Goal: Task Accomplishment & Management: Manage account settings

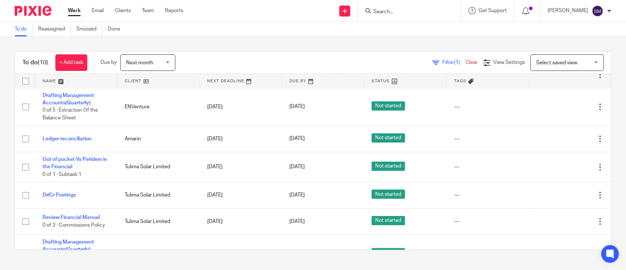
scroll to position [128, 0]
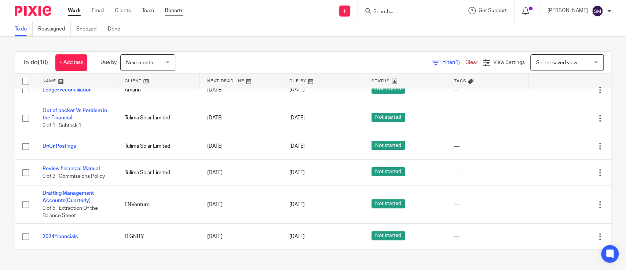
click at [176, 12] on link "Reports" at bounding box center [174, 10] width 18 height 7
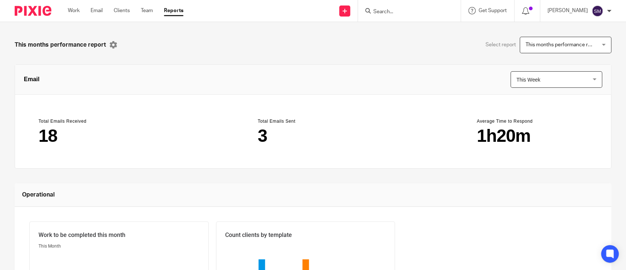
click at [565, 78] on span "This Week" at bounding box center [550, 80] width 68 height 16
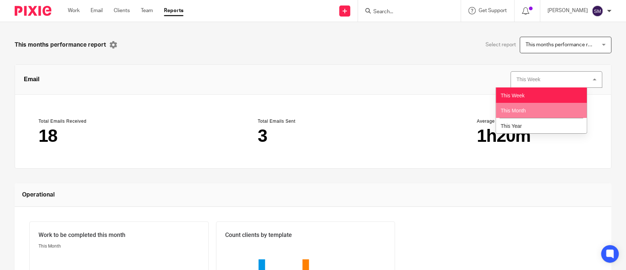
click at [546, 104] on li "This Month" at bounding box center [541, 110] width 91 height 15
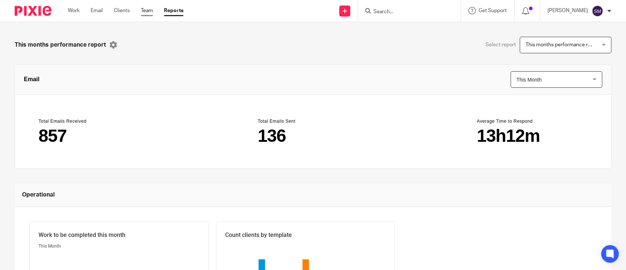
click at [143, 11] on link "Team" at bounding box center [147, 10] width 12 height 7
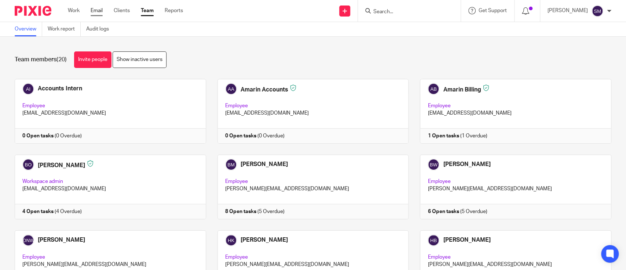
click at [98, 7] on link "Email" at bounding box center [97, 10] width 12 height 7
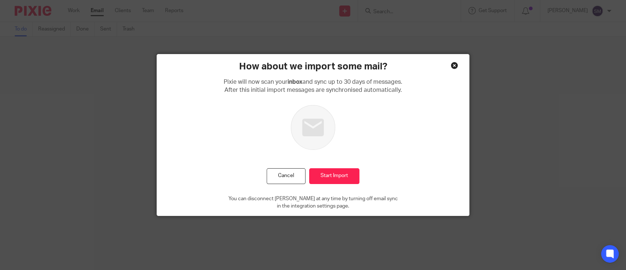
click at [451, 65] on div "Close this dialog window" at bounding box center [454, 65] width 7 height 7
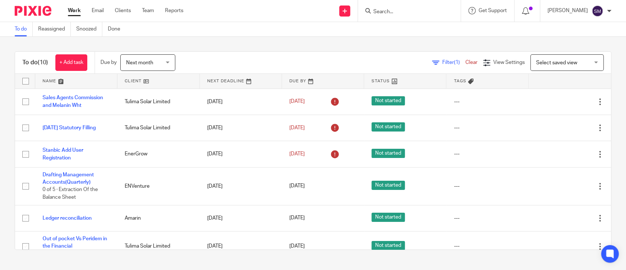
click at [162, 59] on span "Next month" at bounding box center [145, 62] width 39 height 15
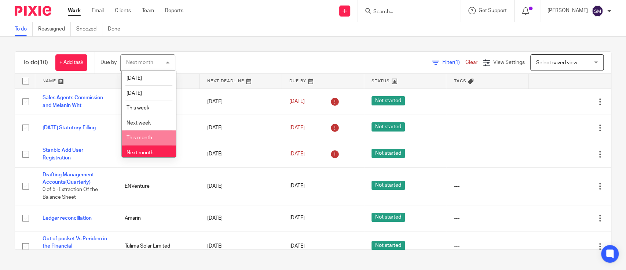
click at [147, 136] on span "This month" at bounding box center [140, 137] width 26 height 5
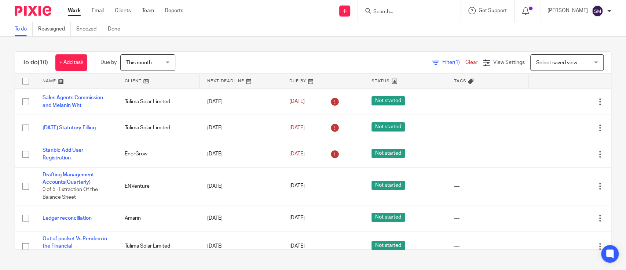
click at [371, 55] on div "Filter (1) Clear View Settings View Settings (1) Filters Clear Save Manage save…" at bounding box center [399, 62] width 423 height 17
click at [71, 67] on link "+ Add task" at bounding box center [71, 62] width 32 height 17
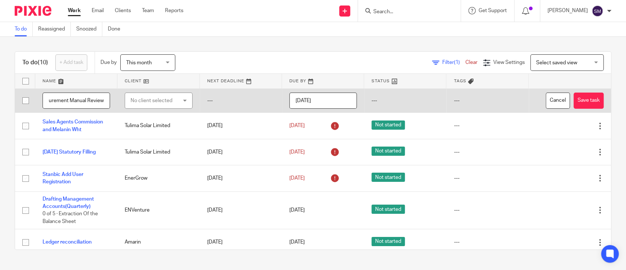
scroll to position [0, 14]
type input "Procurement Manual Review"
click at [169, 107] on div "No client selected" at bounding box center [155, 100] width 49 height 15
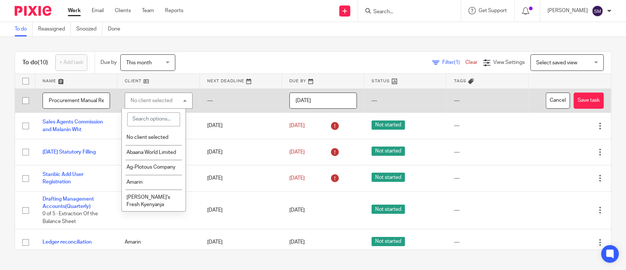
click at [168, 101] on div "No client selected" at bounding box center [152, 100] width 42 height 5
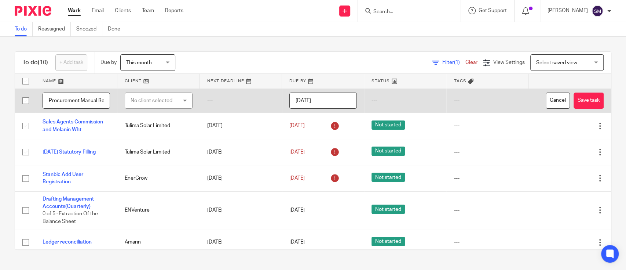
click at [179, 99] on div "No client selected" at bounding box center [158, 100] width 67 height 17
type input "tul"
click at [161, 135] on span "Tulima Solar Limited" at bounding box center [149, 137] width 45 height 5
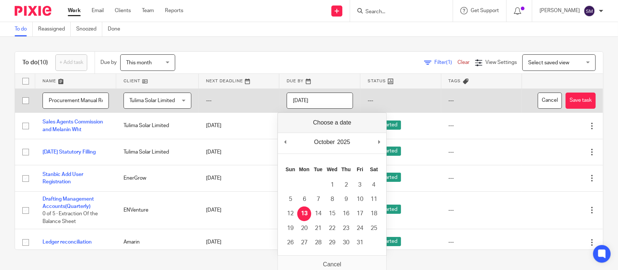
click at [329, 94] on input "2025-10-13" at bounding box center [320, 100] width 66 height 17
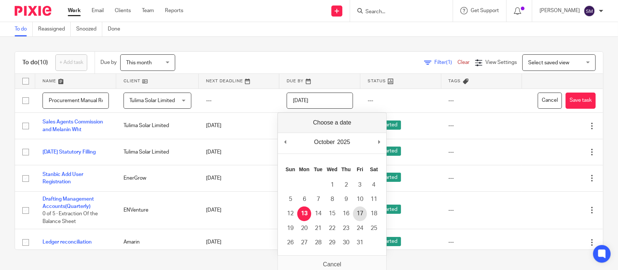
type input "2025-10-17"
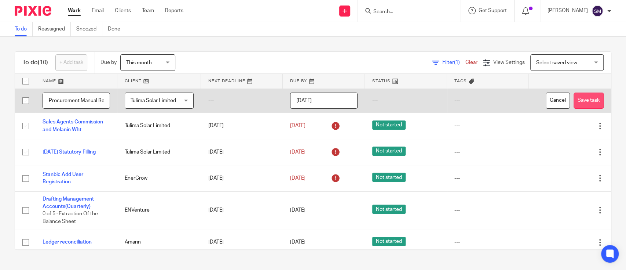
click at [575, 101] on button "Save task" at bounding box center [589, 100] width 30 height 17
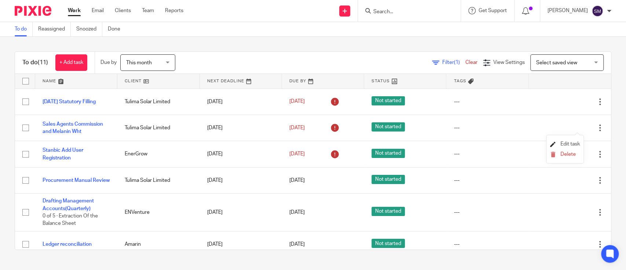
click at [571, 142] on span "Edit task" at bounding box center [569, 143] width 19 height 5
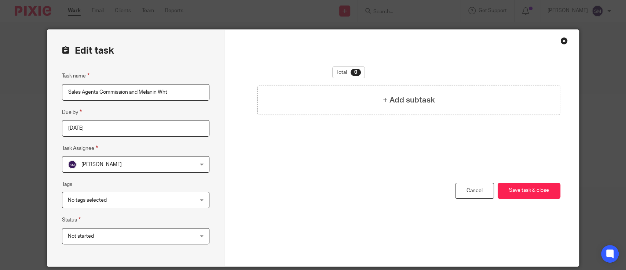
click at [110, 128] on input "2025-10-10" at bounding box center [135, 128] width 147 height 17
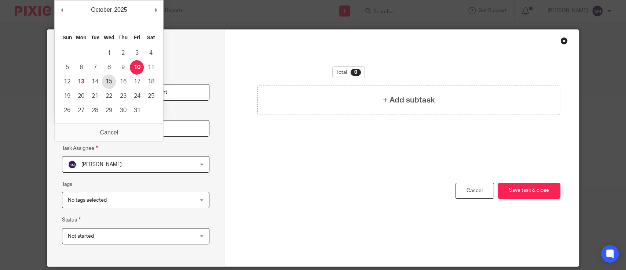
type input "2025-10-15"
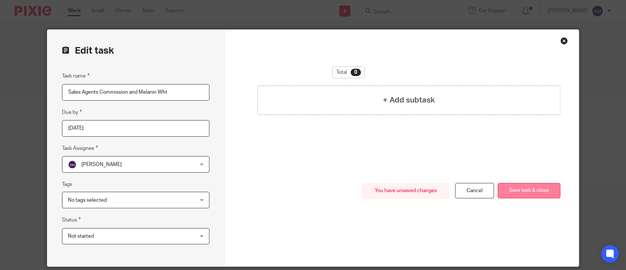
click at [502, 190] on button "Save task & close" at bounding box center [529, 191] width 63 height 16
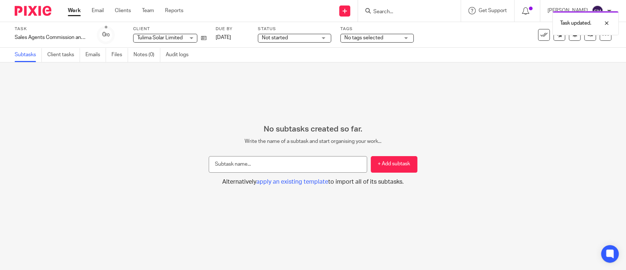
click at [80, 9] on link "Work" at bounding box center [74, 10] width 13 height 7
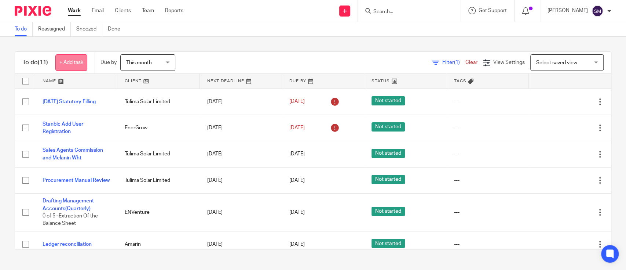
click at [65, 55] on link "+ Add task" at bounding box center [71, 62] width 32 height 17
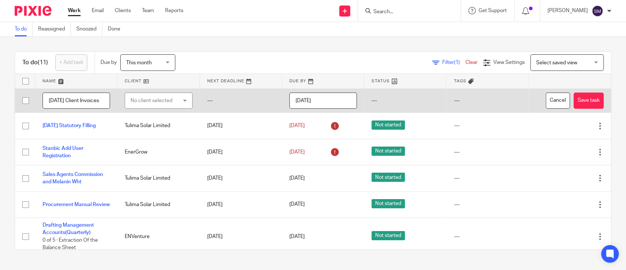
scroll to position [0, 14]
type input "[DATE] Client Invoices"
click at [183, 100] on div "No client selected" at bounding box center [158, 100] width 67 height 17
type input "Amarin"
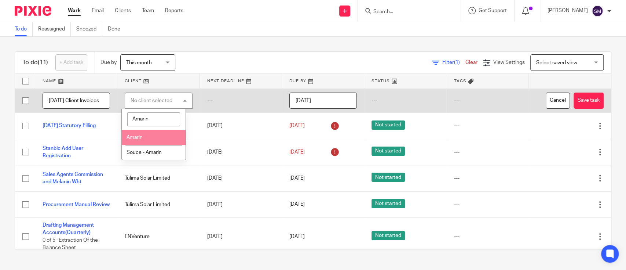
click at [156, 137] on li "Amarin" at bounding box center [154, 137] width 64 height 15
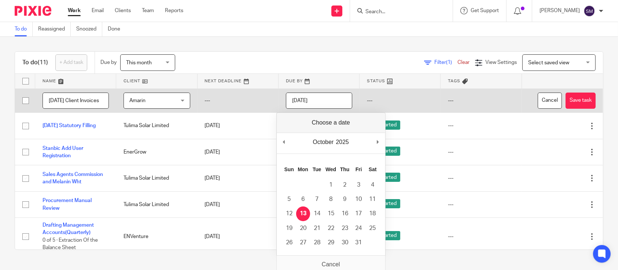
click at [329, 103] on input "[DATE]" at bounding box center [319, 100] width 66 height 17
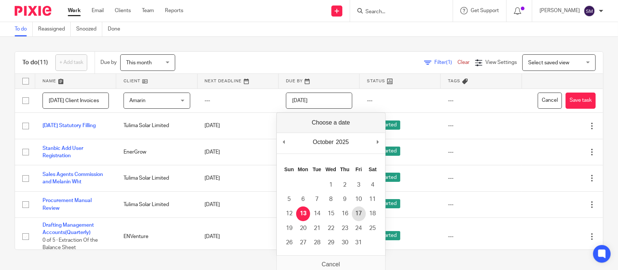
type input "[DATE]"
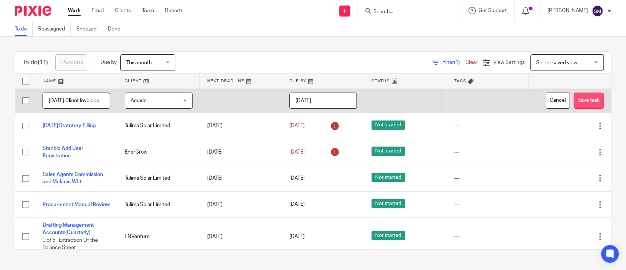
click at [574, 105] on button "Save task" at bounding box center [589, 100] width 30 height 17
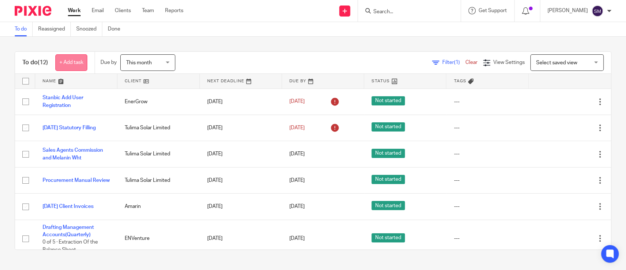
click at [75, 65] on link "+ Add task" at bounding box center [71, 62] width 32 height 17
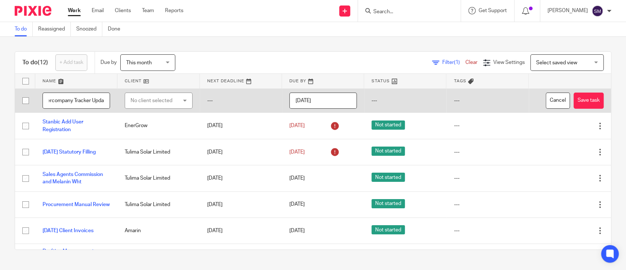
scroll to position [0, 16]
type input "Intercompany Tracker Update"
click at [151, 99] on div "No client selected" at bounding box center [155, 100] width 49 height 15
type input "Simu"
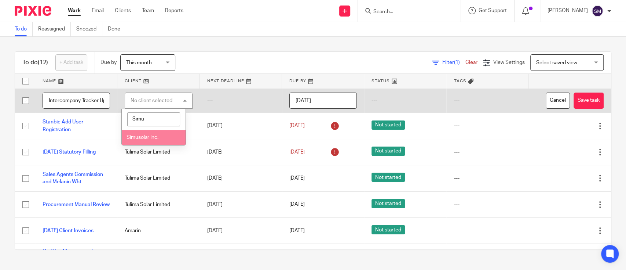
drag, startPoint x: 150, startPoint y: 133, endPoint x: 220, endPoint y: 95, distance: 79.8
click at [153, 131] on li "Simusolar Inc." at bounding box center [154, 137] width 64 height 15
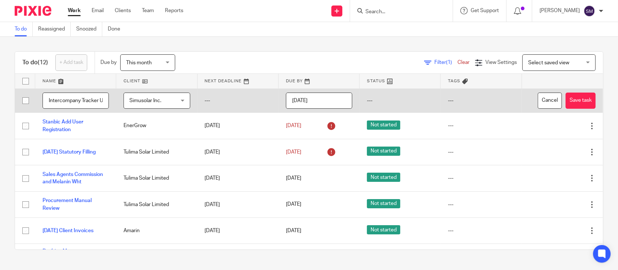
click at [331, 99] on input "[DATE]" at bounding box center [319, 100] width 66 height 17
click at [311, 100] on input "[DATE]" at bounding box center [319, 100] width 66 height 17
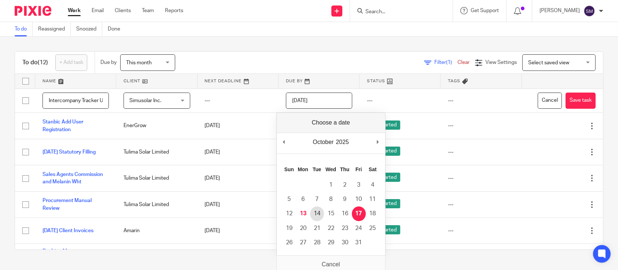
type input "[DATE]"
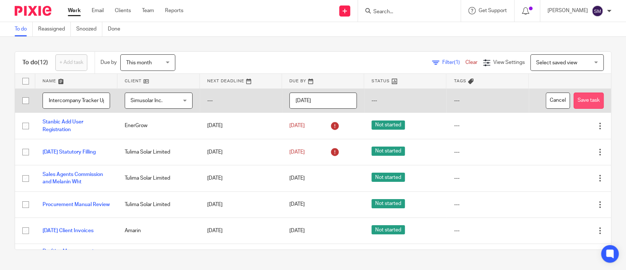
click at [574, 100] on button "Save task" at bounding box center [589, 100] width 30 height 17
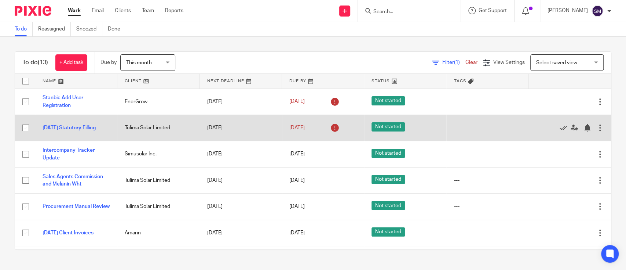
click at [596, 128] on div at bounding box center [599, 127] width 7 height 7
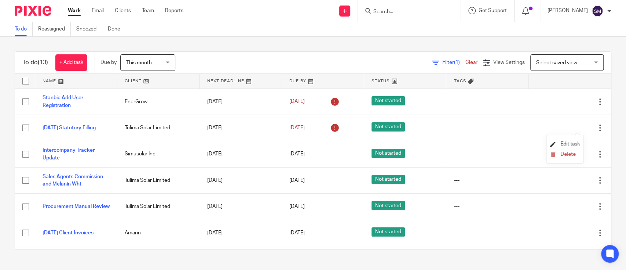
click at [572, 145] on span "Edit task" at bounding box center [569, 143] width 19 height 5
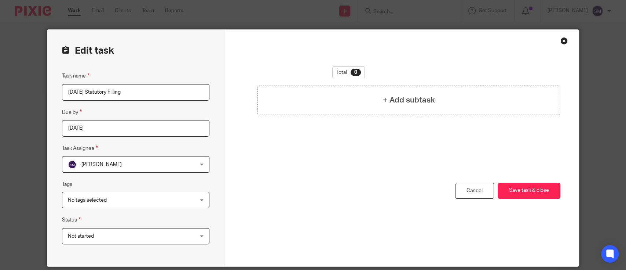
click at [115, 130] on input "2025-10-10" at bounding box center [135, 128] width 147 height 17
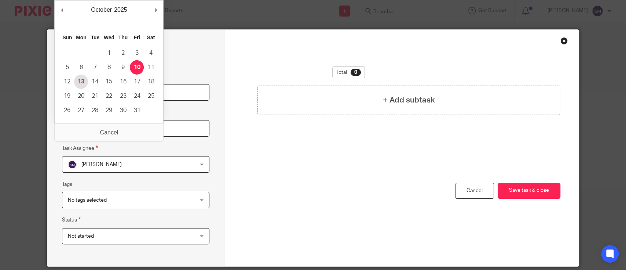
type input "[DATE]"
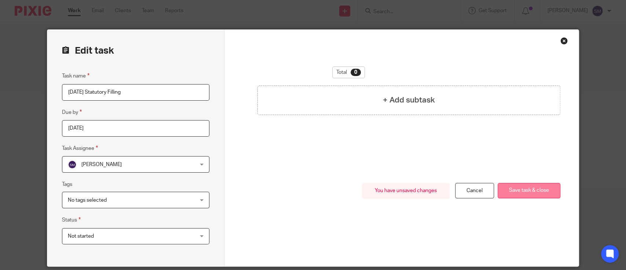
click at [521, 191] on button "Save task & close" at bounding box center [529, 191] width 63 height 16
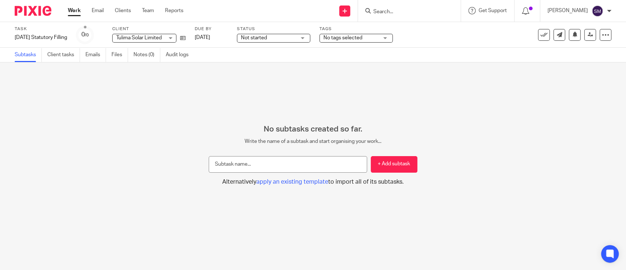
click at [79, 10] on link "Work" at bounding box center [74, 10] width 13 height 7
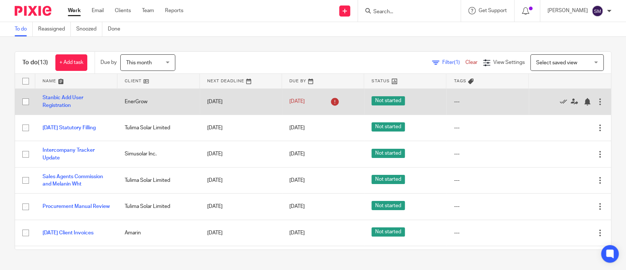
click at [596, 104] on div at bounding box center [599, 101] width 7 height 7
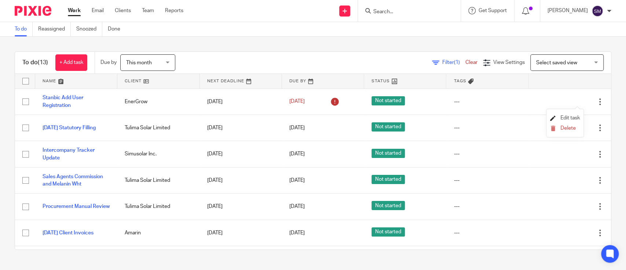
click at [564, 117] on span "Edit task" at bounding box center [569, 117] width 19 height 5
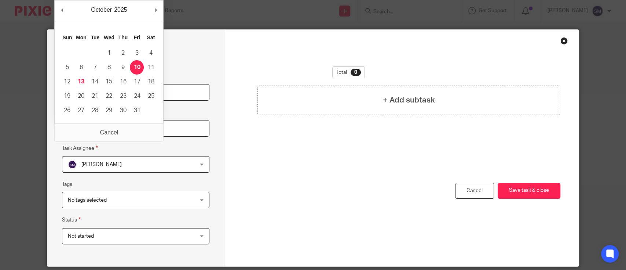
click at [126, 130] on input "2025-10-10" at bounding box center [135, 128] width 147 height 17
type input "2025-10-17"
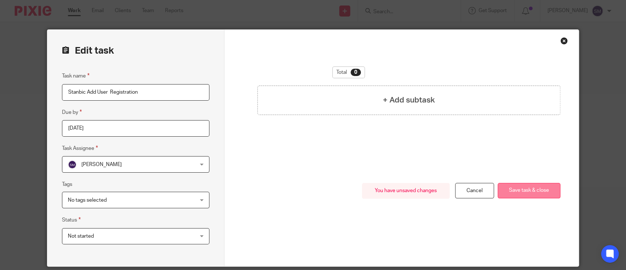
click at [527, 191] on button "Save task & close" at bounding box center [529, 191] width 63 height 16
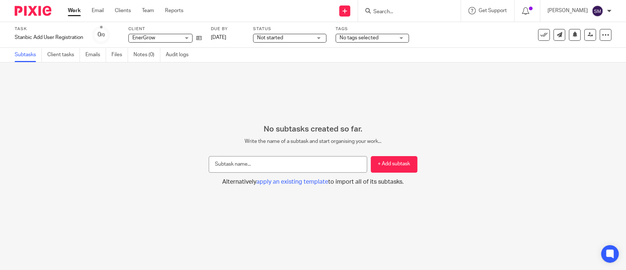
click at [105, 164] on div "No subtasks created so far. Write the name of a subtask and start organising yo…" at bounding box center [313, 154] width 626 height 61
click at [76, 12] on link "Work" at bounding box center [74, 10] width 13 height 7
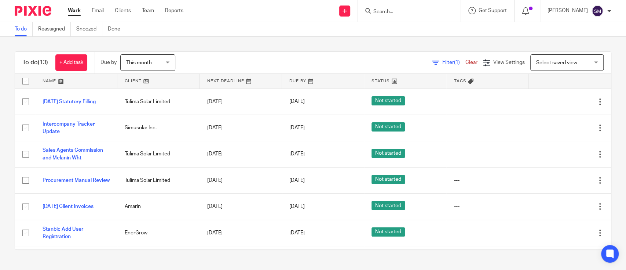
click at [69, 62] on link "+ Add task" at bounding box center [71, 62] width 32 height 17
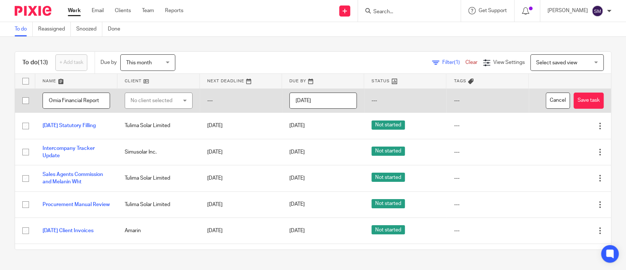
type input "Omia Financial Report"
click at [155, 106] on div "No client selected" at bounding box center [155, 100] width 49 height 15
type input "Tulim"
click at [157, 137] on span "Tulima Solar Limited" at bounding box center [149, 137] width 45 height 5
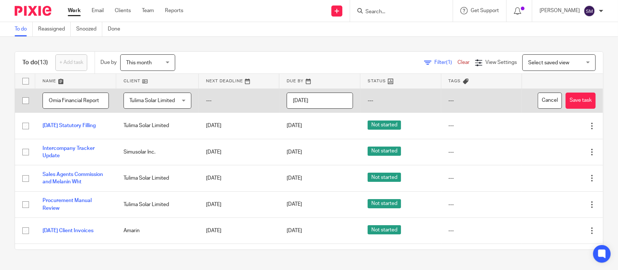
click at [329, 95] on input "[DATE]" at bounding box center [320, 100] width 66 height 17
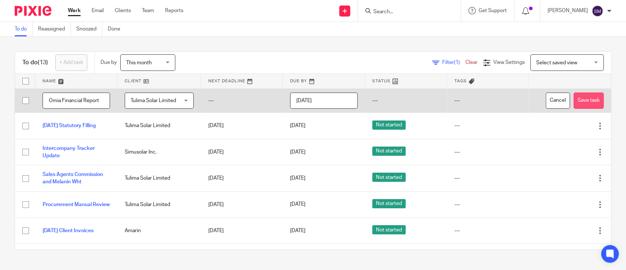
click at [574, 105] on button "Save task" at bounding box center [589, 100] width 30 height 17
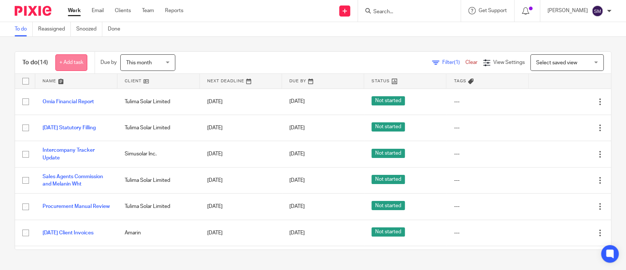
drag, startPoint x: 0, startPoint y: 0, endPoint x: 75, endPoint y: 63, distance: 97.6
click at [75, 63] on link "+ Add task" at bounding box center [71, 62] width 32 height 17
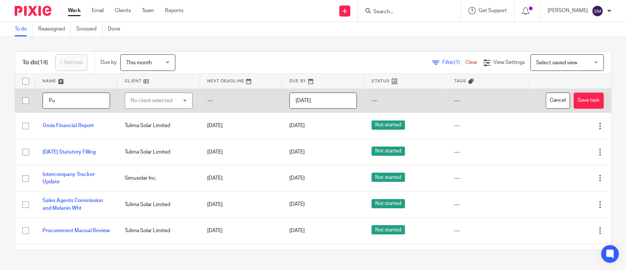
type input "P"
type input "Q3 Pump Up report"
click at [138, 101] on div "No client selected" at bounding box center [155, 100] width 49 height 15
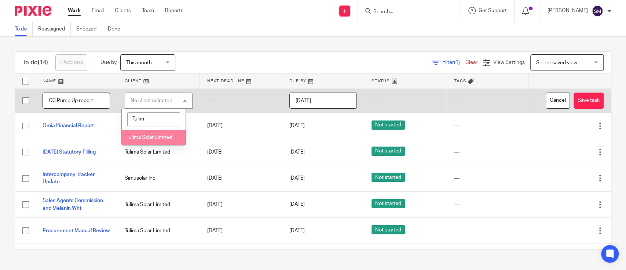
type input "Tulim"
click at [146, 132] on li "Tulima Solar Limited" at bounding box center [154, 137] width 64 height 15
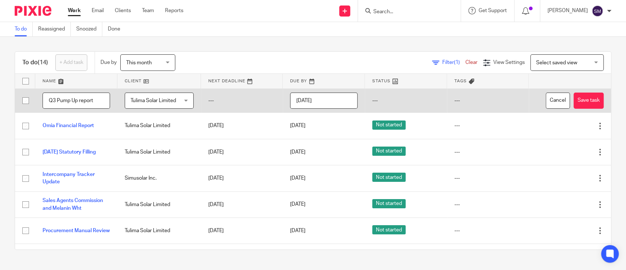
click at [332, 102] on input "[DATE]" at bounding box center [323, 100] width 67 height 17
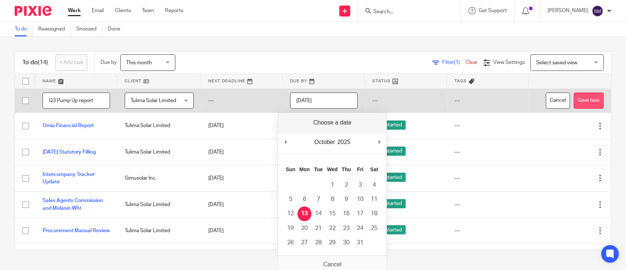
click at [574, 99] on button "Save task" at bounding box center [589, 100] width 30 height 17
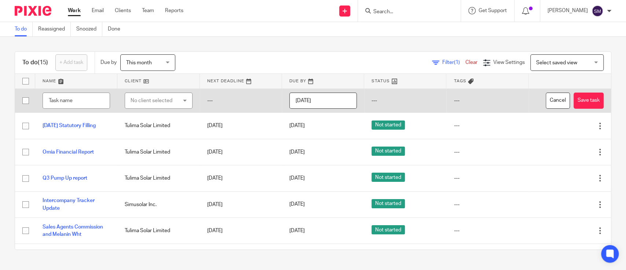
type input "A"
click at [546, 105] on button "Cancel" at bounding box center [558, 100] width 24 height 17
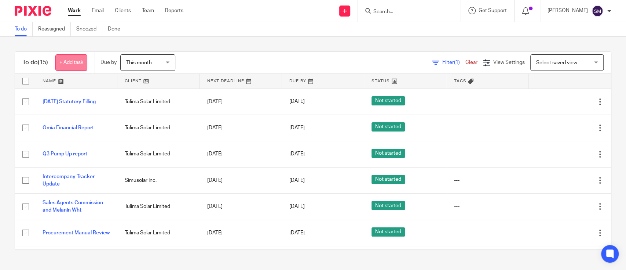
click at [77, 59] on link "+ Add task" at bounding box center [71, 62] width 32 height 17
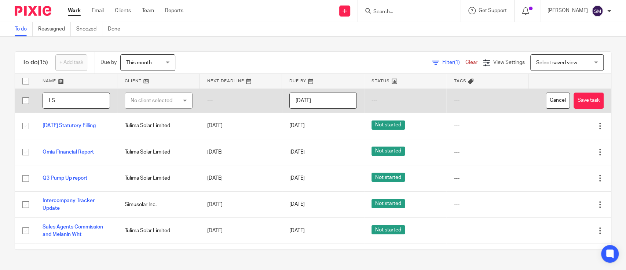
type input "L"
type input "2025 LST Filling"
click at [147, 106] on div "No client selected" at bounding box center [155, 100] width 49 height 15
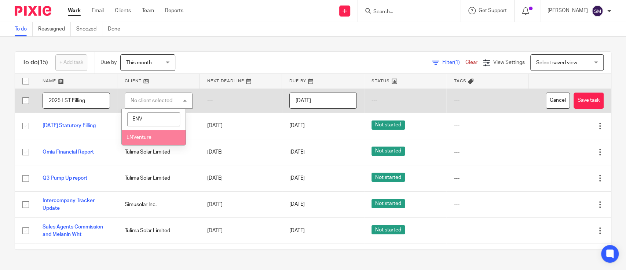
type input "ENV"
click at [150, 136] on span "ENVenture" at bounding box center [139, 137] width 25 height 5
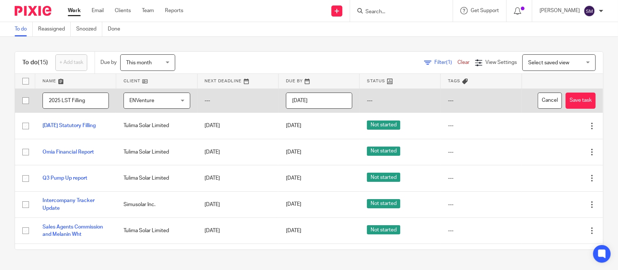
click at [331, 99] on input "[DATE]" at bounding box center [319, 100] width 66 height 17
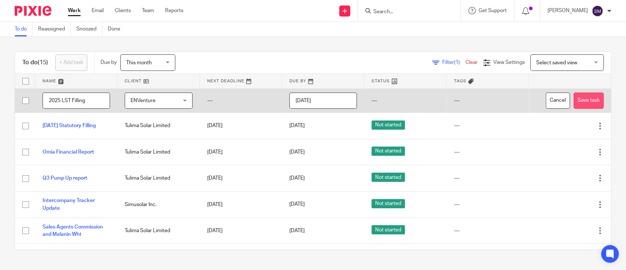
click at [574, 98] on button "Save task" at bounding box center [589, 100] width 30 height 17
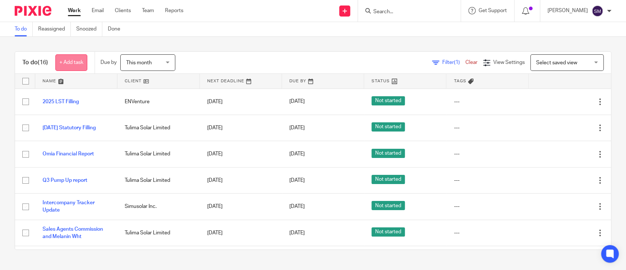
click at [66, 60] on link "+ Add task" at bounding box center [71, 62] width 32 height 17
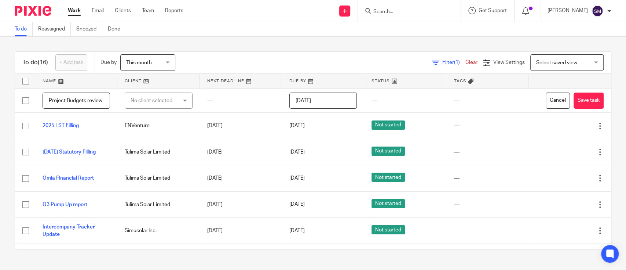
scroll to position [0, 1]
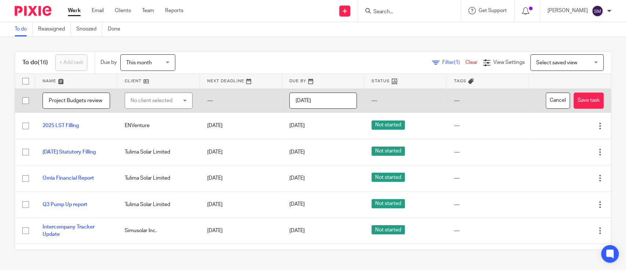
type input "Project Budgets review"
click at [165, 98] on div "No client selected" at bounding box center [155, 100] width 49 height 15
type input "simusol"
click at [159, 140] on li "Simusolar Inc." at bounding box center [154, 137] width 64 height 15
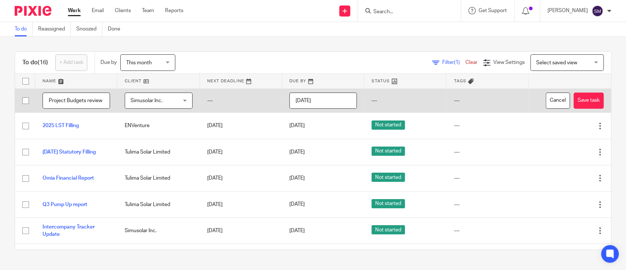
click at [85, 99] on input "Project Budgets review" at bounding box center [76, 100] width 67 height 17
click at [89, 101] on input "Project Budgets review" at bounding box center [76, 100] width 67 height 17
type input "Project Budgets review TZ"
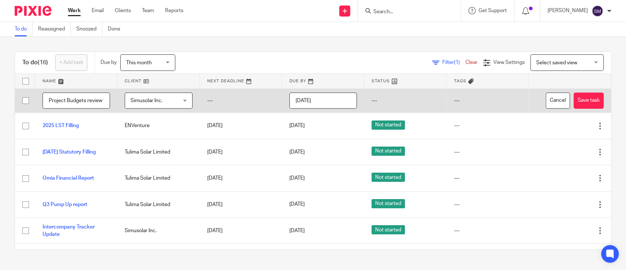
click at [229, 104] on td "---" at bounding box center [241, 100] width 82 height 24
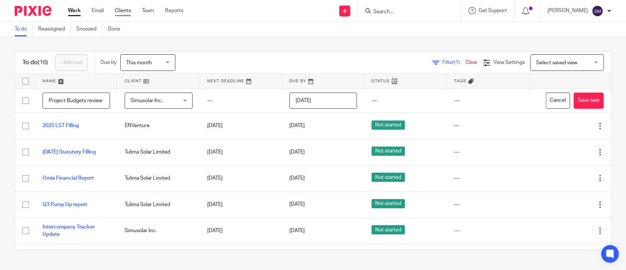
click at [123, 13] on link "Clients" at bounding box center [123, 10] width 16 height 7
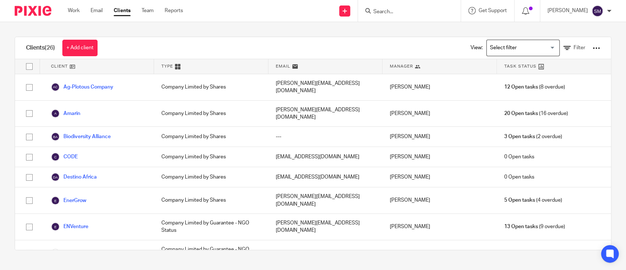
click at [86, 45] on link "+ Add client" at bounding box center [79, 48] width 35 height 17
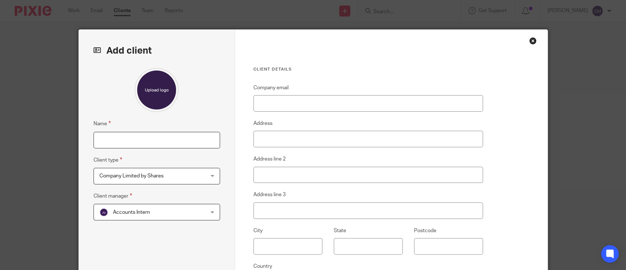
click at [136, 136] on input "Name" at bounding box center [157, 140] width 127 height 17
type input "Simusolar Ltd"
click at [284, 103] on input "Company email" at bounding box center [368, 103] width 230 height 17
type input "S"
type input "info@simusolar.com"
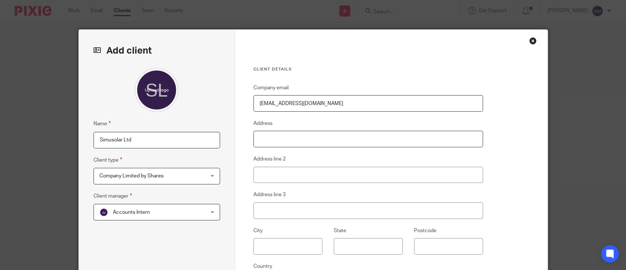
click at [292, 135] on input "Address" at bounding box center [368, 139] width 230 height 17
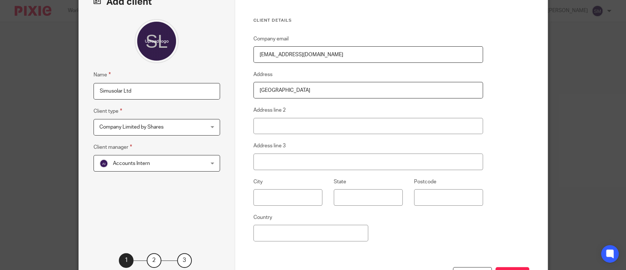
type input "Tanzania"
click at [199, 169] on div "Accounts Intern Accounts Intern" at bounding box center [157, 163] width 127 height 17
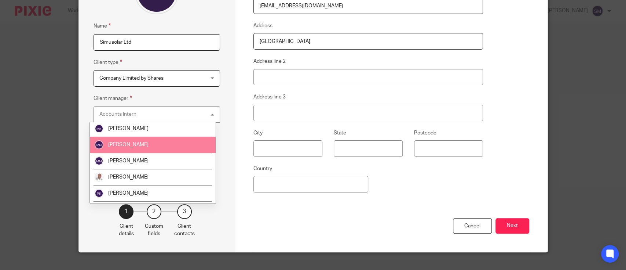
scroll to position [242, 0]
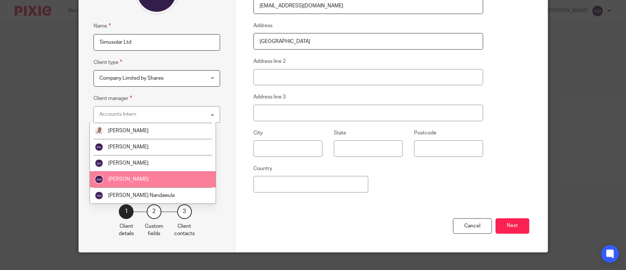
click at [182, 174] on li "[PERSON_NAME]" at bounding box center [153, 179] width 126 height 16
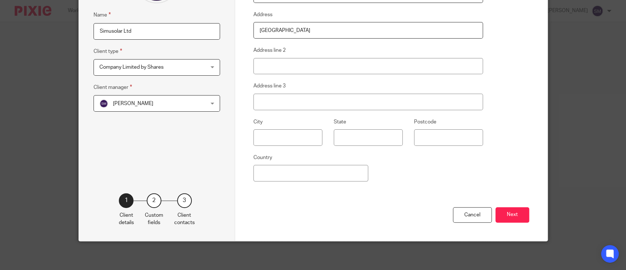
scroll to position [60, 0]
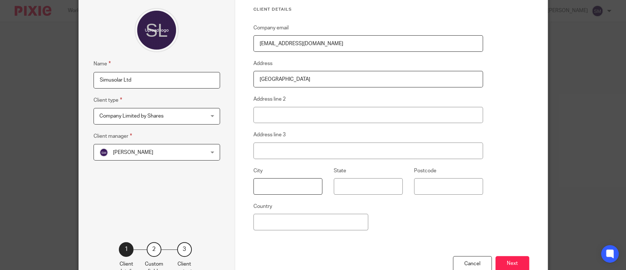
click at [264, 186] on input "text" at bounding box center [287, 186] width 69 height 17
type input "Dar-es-Salaam"
click at [276, 210] on fieldset "Country" at bounding box center [310, 216] width 115 height 28
click at [280, 219] on input "Country" at bounding box center [310, 221] width 115 height 17
type input "Tanzania"
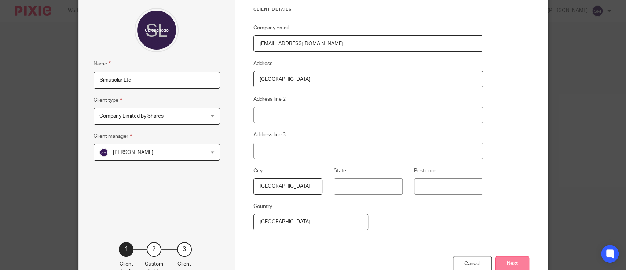
click at [499, 260] on button "Next" at bounding box center [512, 264] width 34 height 16
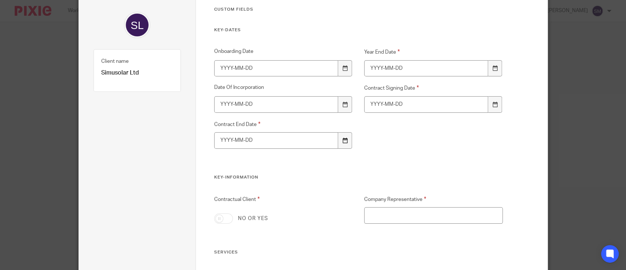
click at [342, 138] on icon at bounding box center [345, 141] width 6 height 6
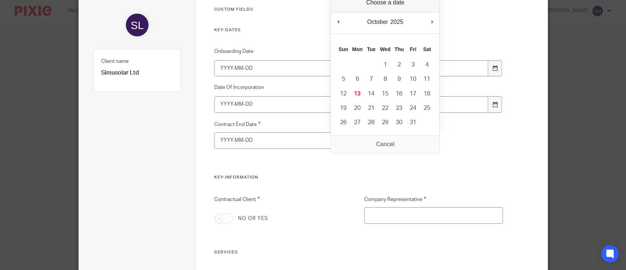
click at [342, 24] on div "October January February March April May June July August September October Nov…" at bounding box center [385, 23] width 109 height 21
click at [429, 19] on div "November January February March April May June July August September October No…" at bounding box center [385, 23] width 109 height 21
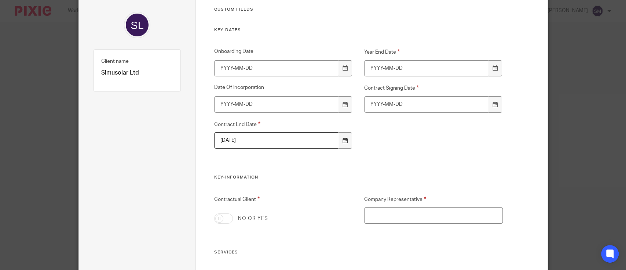
click at [342, 140] on icon at bounding box center [345, 141] width 6 height 6
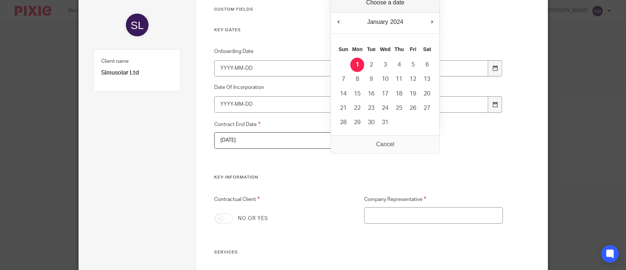
drag, startPoint x: 251, startPoint y: 138, endPoint x: 230, endPoint y: 139, distance: 20.6
click at [250, 138] on input "2024-01-01" at bounding box center [276, 140] width 124 height 17
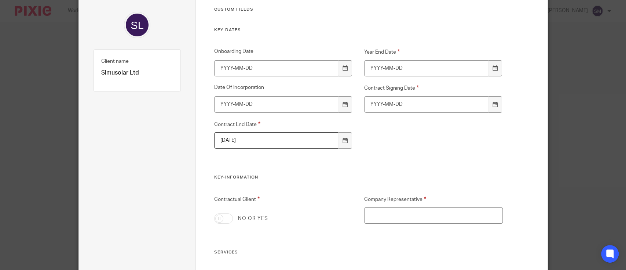
click at [228, 139] on input "2024-01-01" at bounding box center [276, 140] width 124 height 17
click at [237, 138] on input "2025-10-1" at bounding box center [276, 140] width 124 height 17
click at [342, 141] on icon at bounding box center [345, 141] width 6 height 6
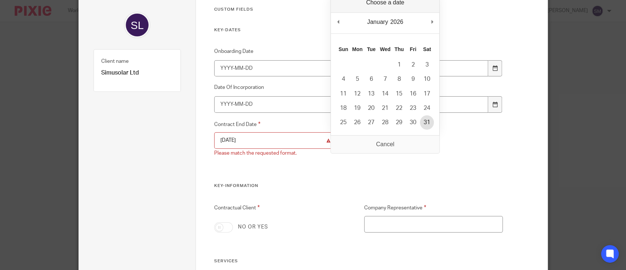
type input "2026-01-31"
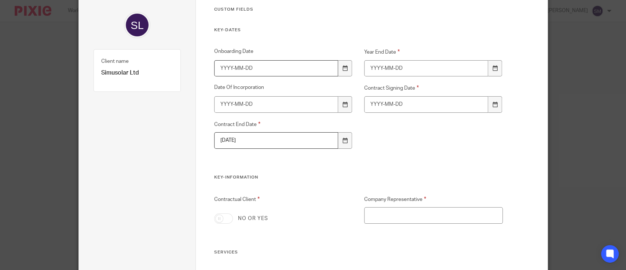
click at [276, 67] on input "Onboarding Date" at bounding box center [276, 68] width 124 height 17
click at [342, 70] on icon at bounding box center [345, 68] width 6 height 6
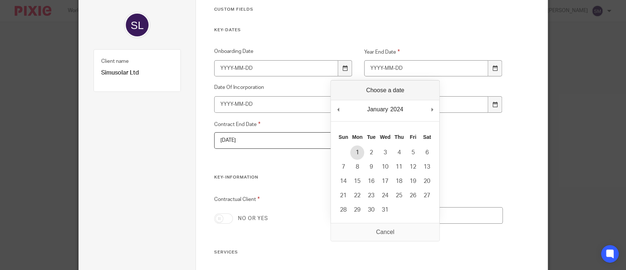
type input "2024-01-01"
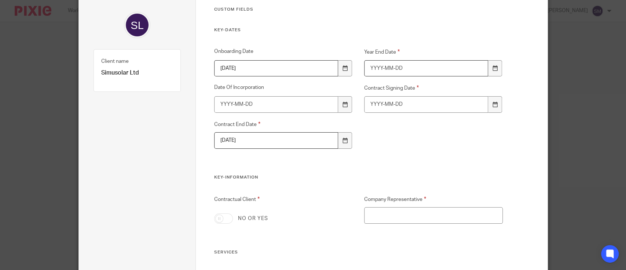
click at [433, 68] on input "Year End Date" at bounding box center [426, 68] width 124 height 17
click at [492, 70] on icon at bounding box center [495, 68] width 6 height 6
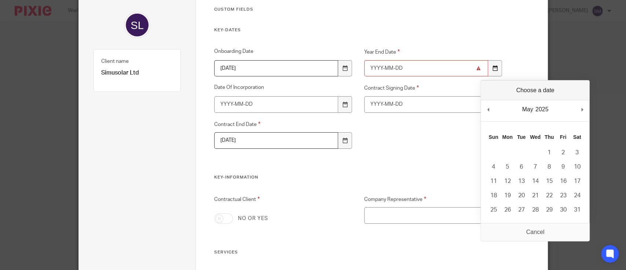
click at [492, 66] on div at bounding box center [495, 68] width 14 height 17
click at [493, 70] on icon at bounding box center [495, 68] width 6 height 6
click at [576, 107] on div "May January February March April May June July August September October Novembe…" at bounding box center [535, 110] width 109 height 21
drag, startPoint x: 577, startPoint y: 107, endPoint x: 581, endPoint y: 107, distance: 4.0
click at [580, 107] on div "May January February March April May June July August September October Novembe…" at bounding box center [535, 110] width 109 height 21
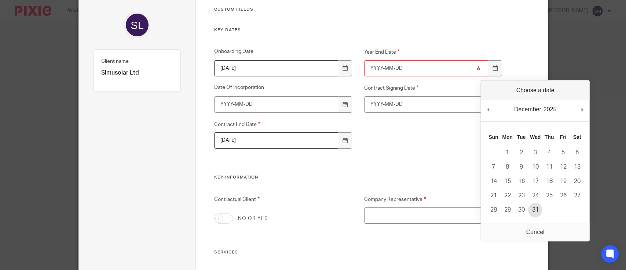
type input "2025-12-31"
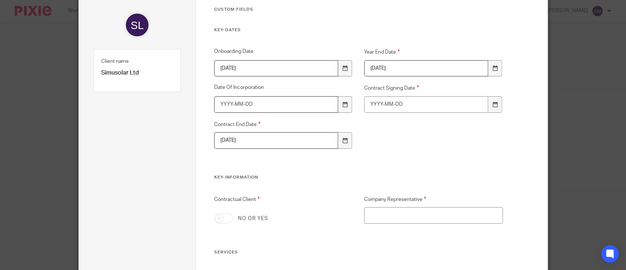
click at [284, 101] on input "Date Of Incorporation" at bounding box center [276, 104] width 124 height 17
click at [433, 102] on input "Contract Signing Date" at bounding box center [426, 104] width 124 height 17
click at [492, 103] on icon at bounding box center [495, 105] width 6 height 6
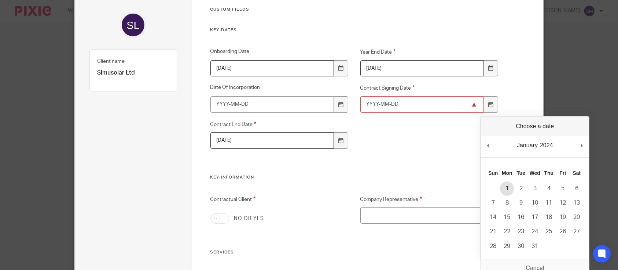
type input "2024-01-01"
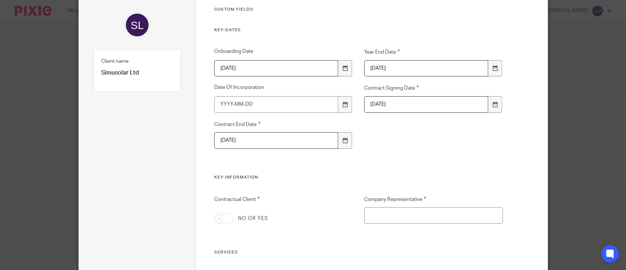
click at [413, 158] on div "Onboarding Date 2024-01-01 Year End Date 2025-12-31 Date Of Incorporation Contr…" at bounding box center [353, 111] width 300 height 127
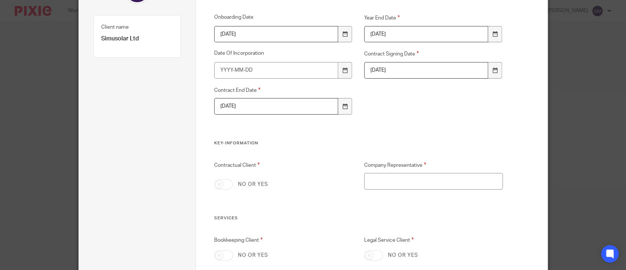
scroll to position [109, 0]
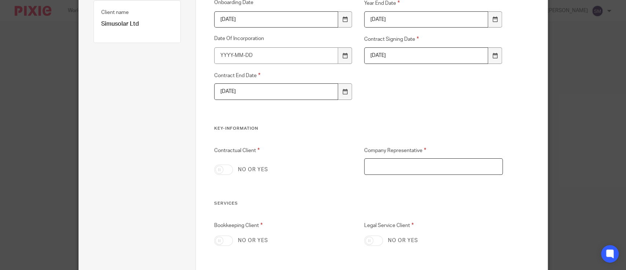
click at [375, 164] on input "Company Representative" at bounding box center [433, 166] width 139 height 17
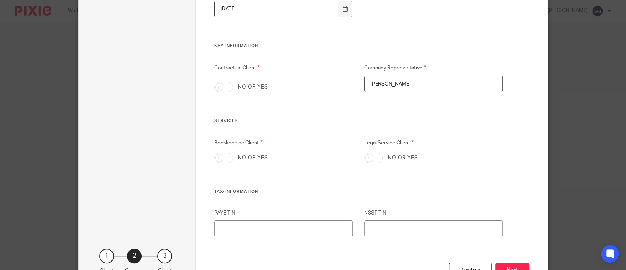
scroll to position [206, 0]
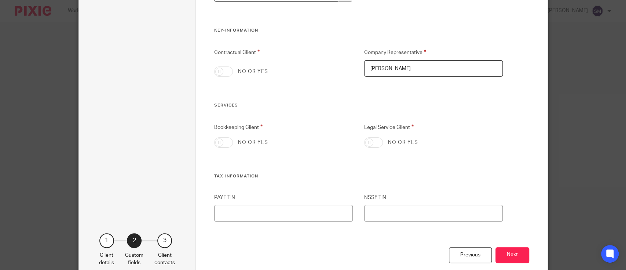
type input "Vincent Sseremba"
click at [220, 143] on input "Bookkeeping Client" at bounding box center [223, 142] width 19 height 10
checkbox input "true"
click at [223, 74] on input "Contractual Client" at bounding box center [223, 71] width 19 height 10
checkbox input "true"
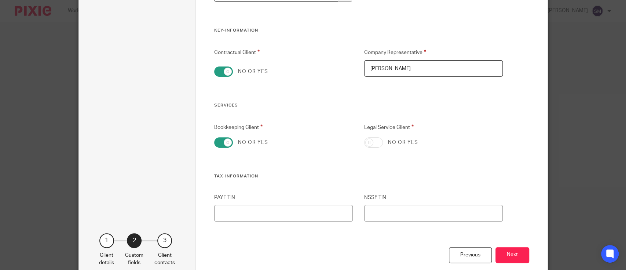
scroll to position [247, 0]
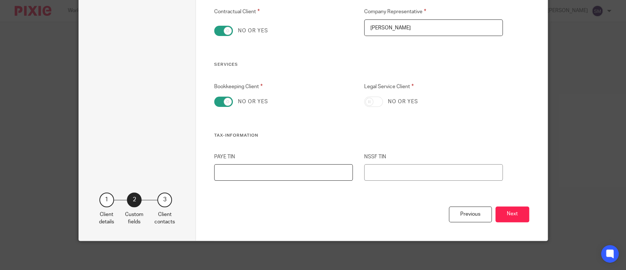
click at [263, 170] on input "PAYE TIN" at bounding box center [283, 172] width 139 height 17
click at [364, 169] on input "NSSF TIN" at bounding box center [433, 172] width 139 height 17
click at [514, 217] on button "Next" at bounding box center [512, 214] width 34 height 16
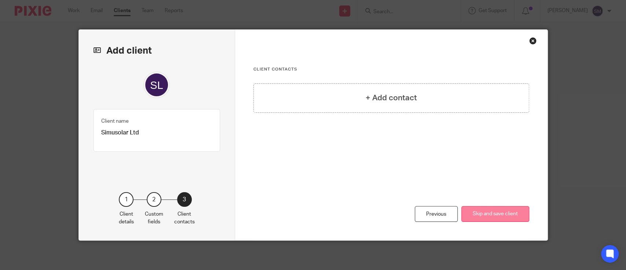
click at [483, 212] on button "Skip and save client" at bounding box center [495, 214] width 68 height 16
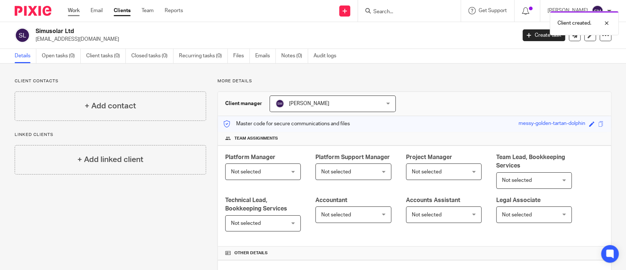
click at [72, 8] on link "Work" at bounding box center [74, 10] width 12 height 7
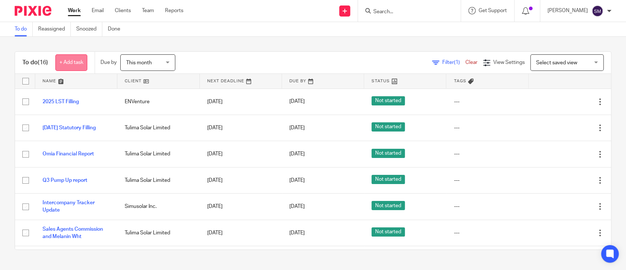
click at [75, 63] on link "+ Add task" at bounding box center [71, 62] width 32 height 17
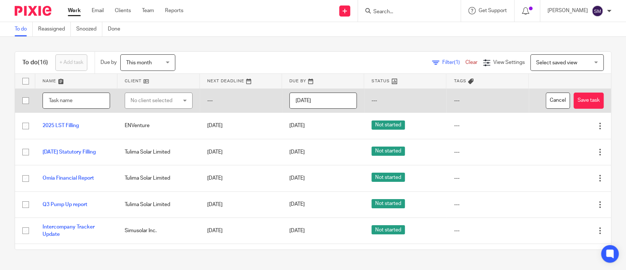
click at [74, 104] on input "text" at bounding box center [76, 100] width 67 height 17
type input "Project Budgets Review"
click at [174, 103] on div "No client selected" at bounding box center [158, 100] width 67 height 17
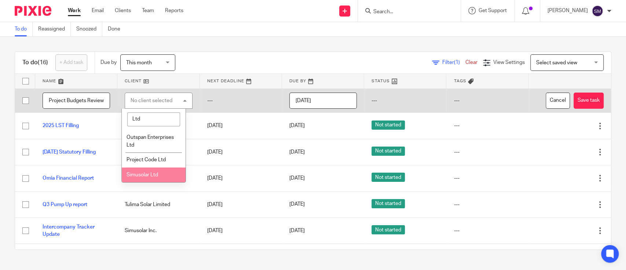
type input "Ltd"
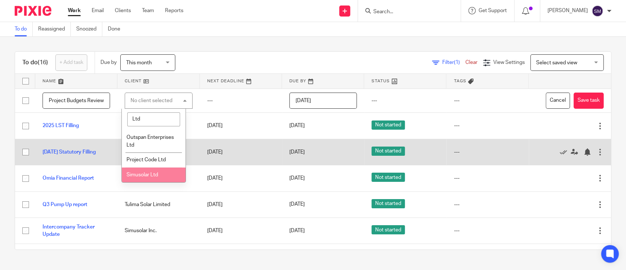
drag, startPoint x: 160, startPoint y: 172, endPoint x: 169, endPoint y: 162, distance: 14.0
click at [160, 172] on li "Simusolar Ltd" at bounding box center [154, 174] width 64 height 15
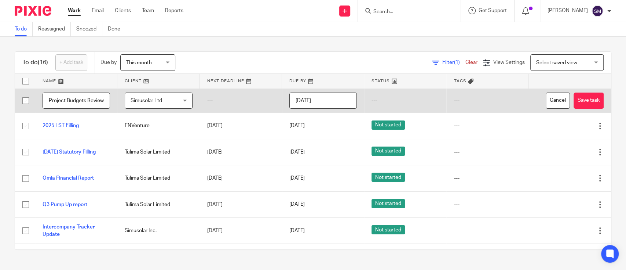
click at [328, 97] on input "[DATE]" at bounding box center [322, 100] width 67 height 17
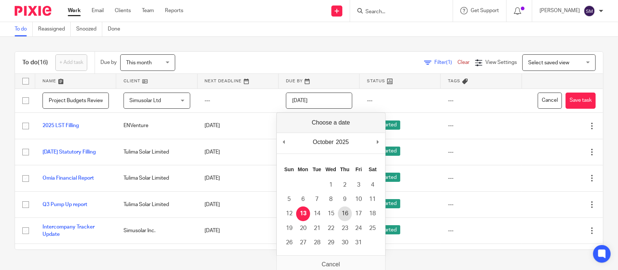
type input "2025-10-16"
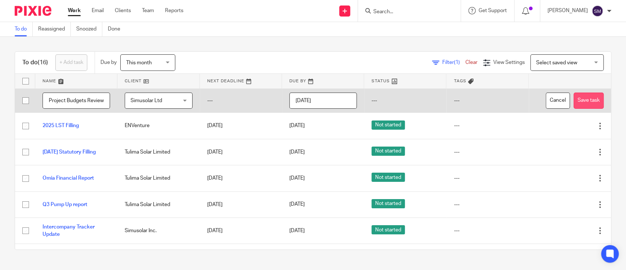
click at [574, 100] on button "Save task" at bounding box center [589, 100] width 30 height 17
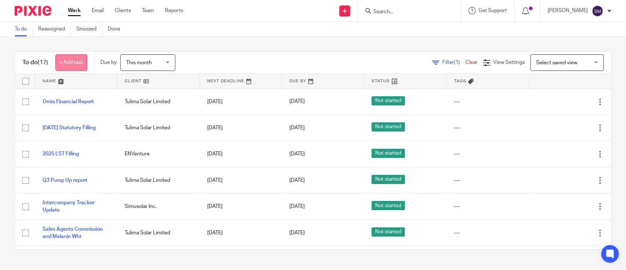
click at [78, 67] on link "+ Add task" at bounding box center [71, 62] width 32 height 17
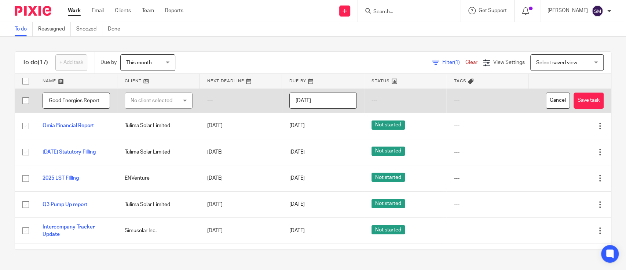
type input "Good Energies Report"
click at [153, 94] on div "No client selected" at bounding box center [155, 100] width 49 height 15
type input "ENV"
click at [153, 140] on li "ENVenture" at bounding box center [154, 137] width 64 height 15
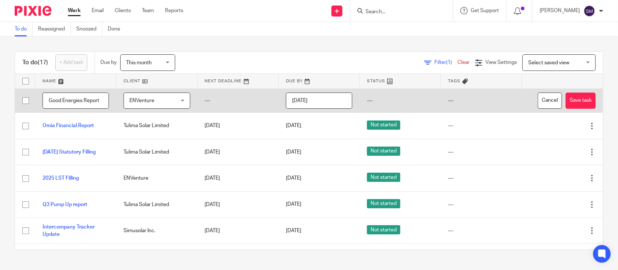
click at [334, 98] on input "[DATE]" at bounding box center [319, 100] width 66 height 17
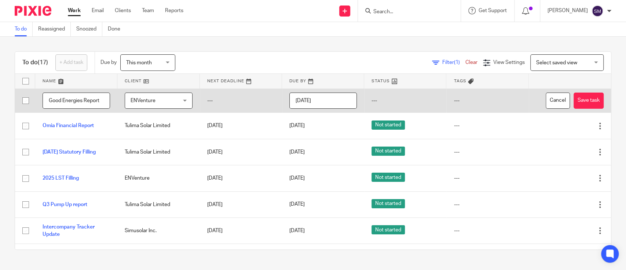
click at [318, 93] on input "2025-10-17" at bounding box center [322, 100] width 67 height 17
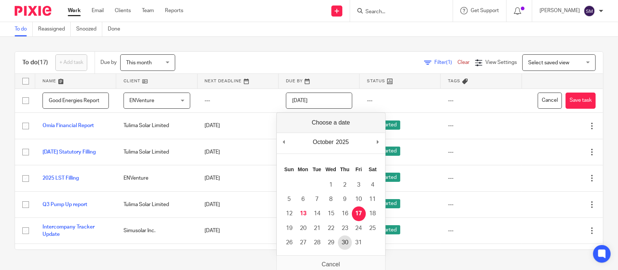
type input "2025-10-30"
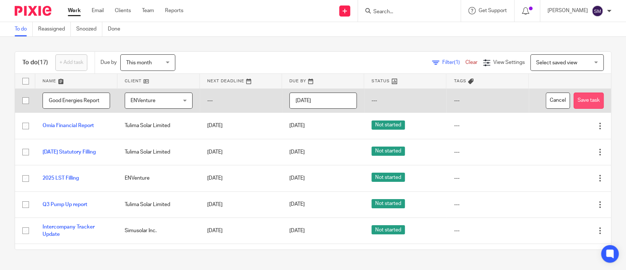
click at [574, 105] on button "Save task" at bounding box center [589, 100] width 30 height 17
